Goal: Task Accomplishment & Management: Manage account settings

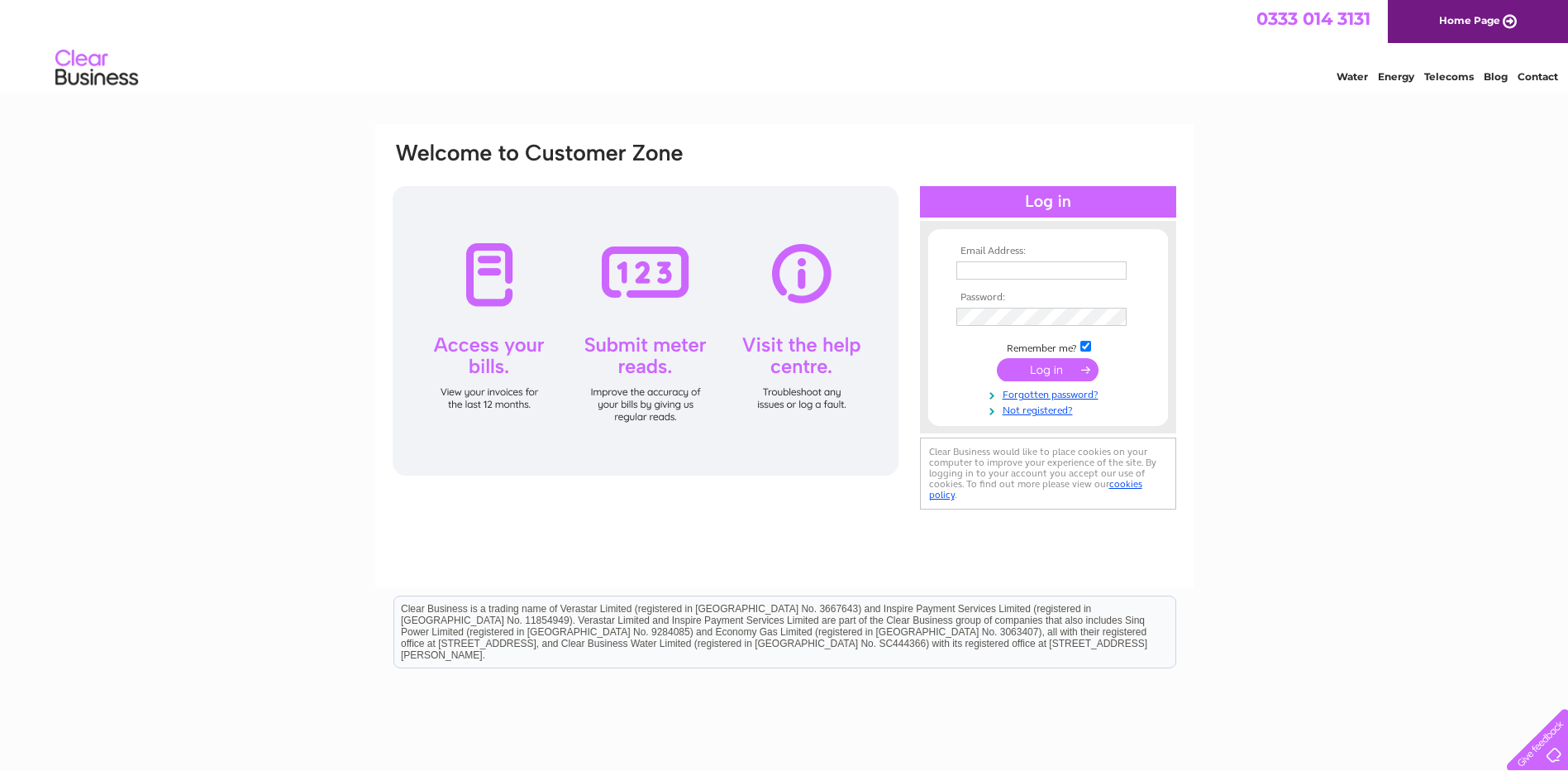
click at [1015, 270] on input "text" at bounding box center [1042, 270] width 170 height 18
click at [1548, 754] on div at bounding box center [1534, 736] width 68 height 68
click at [110, 77] on img at bounding box center [97, 68] width 84 height 50
click at [92, 55] on img at bounding box center [97, 68] width 84 height 50
click at [1536, 746] on div at bounding box center [1534, 736] width 68 height 68
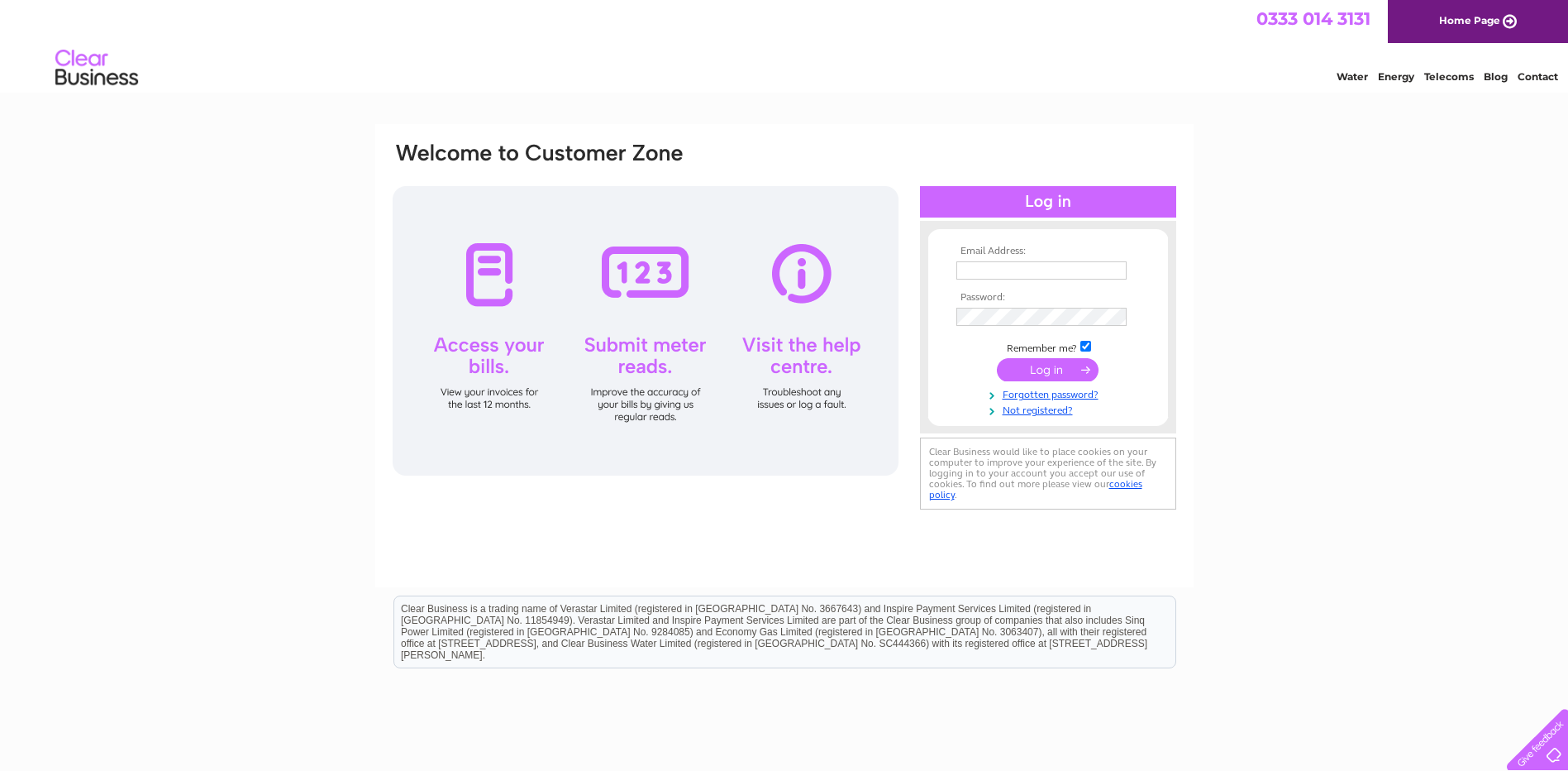
click at [103, 58] on img at bounding box center [97, 68] width 84 height 50
click at [1016, 276] on input "text" at bounding box center [1042, 270] width 170 height 18
drag, startPoint x: 1244, startPoint y: 416, endPoint x: 1227, endPoint y: 418, distance: 17.1
click at [1243, 418] on div "Email Address: Password:" at bounding box center [784, 497] width 1568 height 746
click at [1026, 386] on link "Forgotten password?" at bounding box center [1051, 393] width 188 height 16
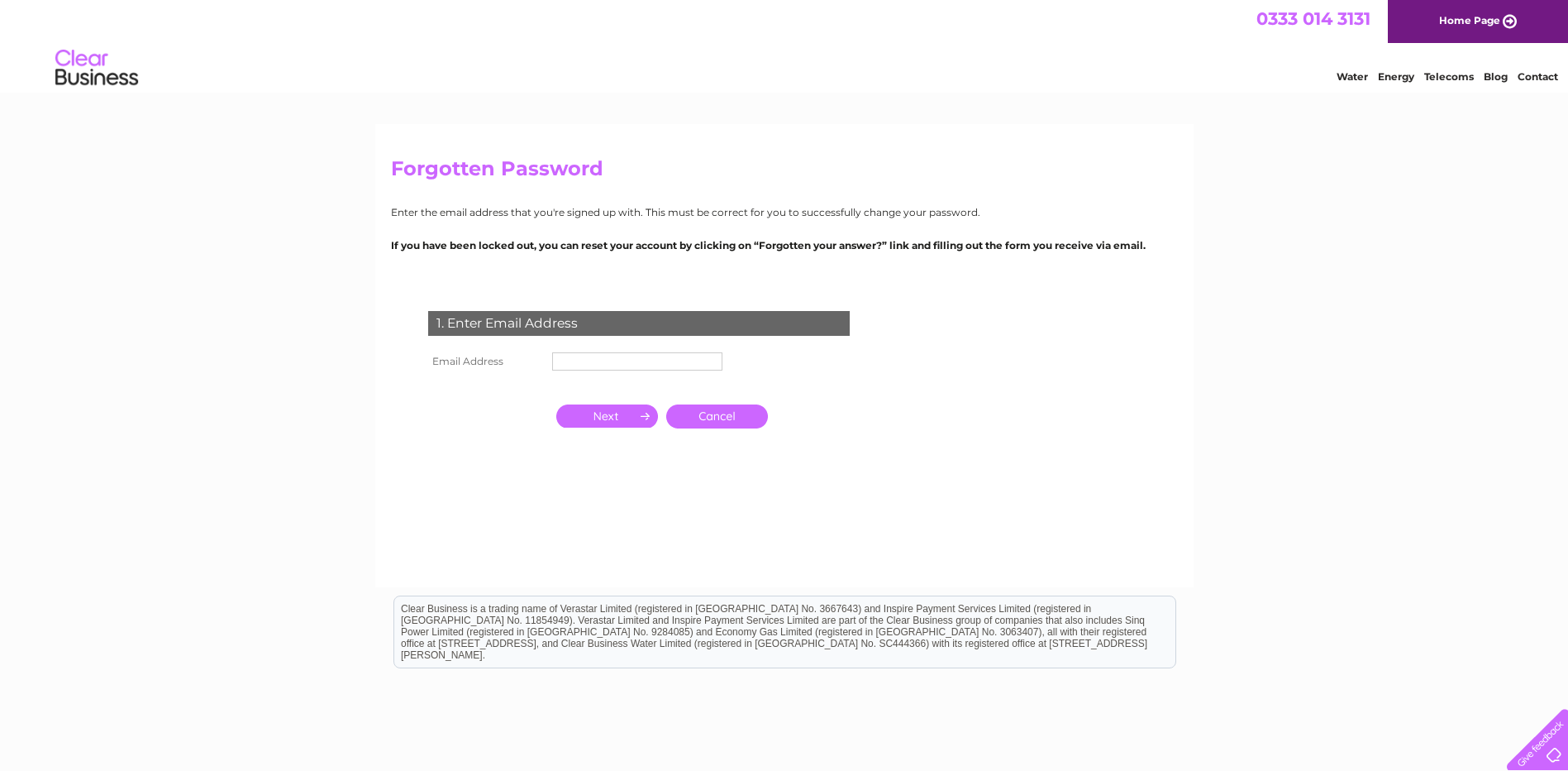
click at [604, 359] on input "text" at bounding box center [637, 361] width 170 height 18
type input "linlithgowdiy@gmail.com"
click at [602, 412] on input "button" at bounding box center [607, 416] width 102 height 23
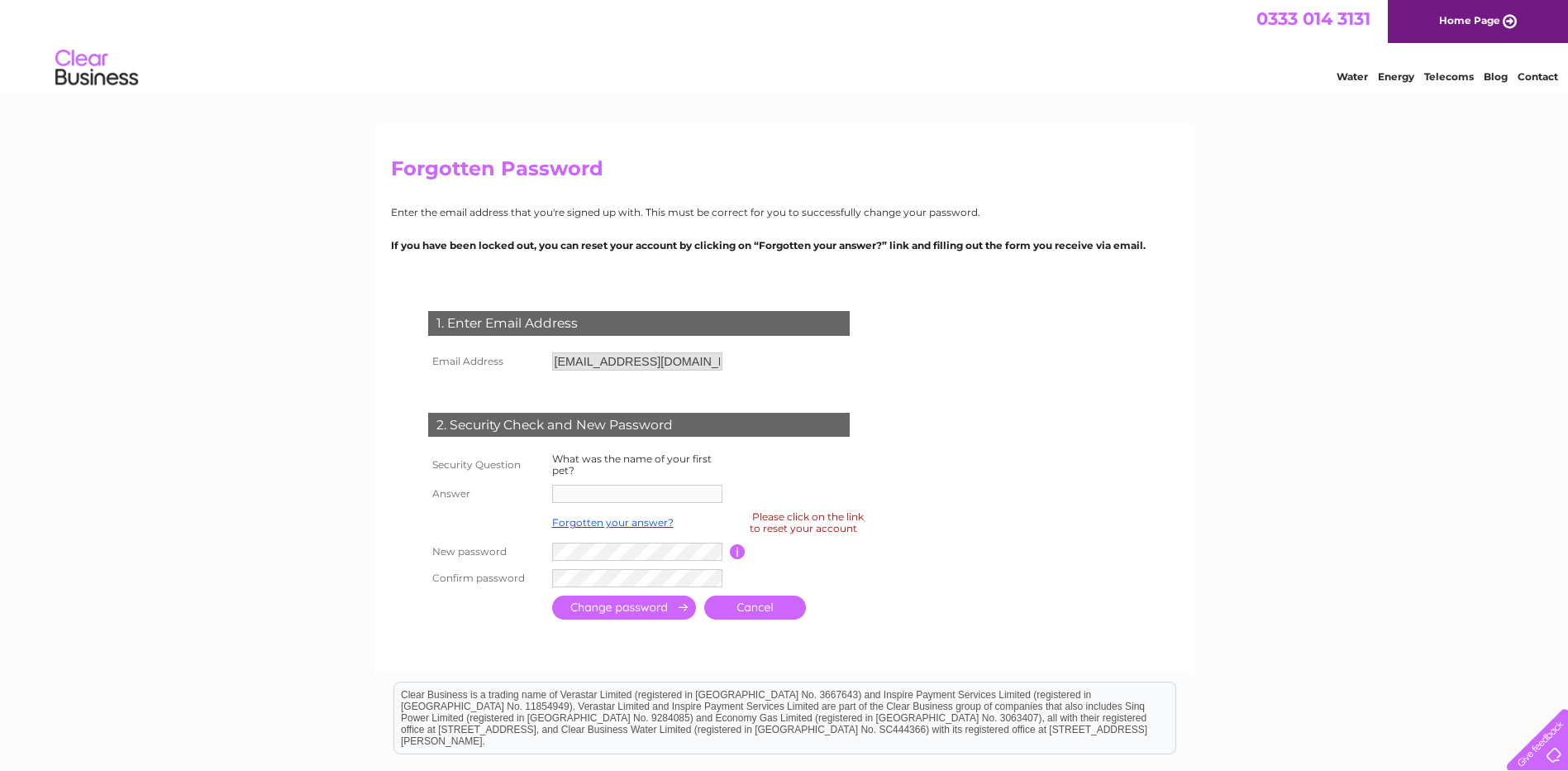
click at [965, 395] on form "1. Enter Email Address Email Address linlithgowdiy@gmail.com Cancel" at bounding box center [784, 466] width 787 height 379
